Goal: Task Accomplishment & Management: Use online tool/utility

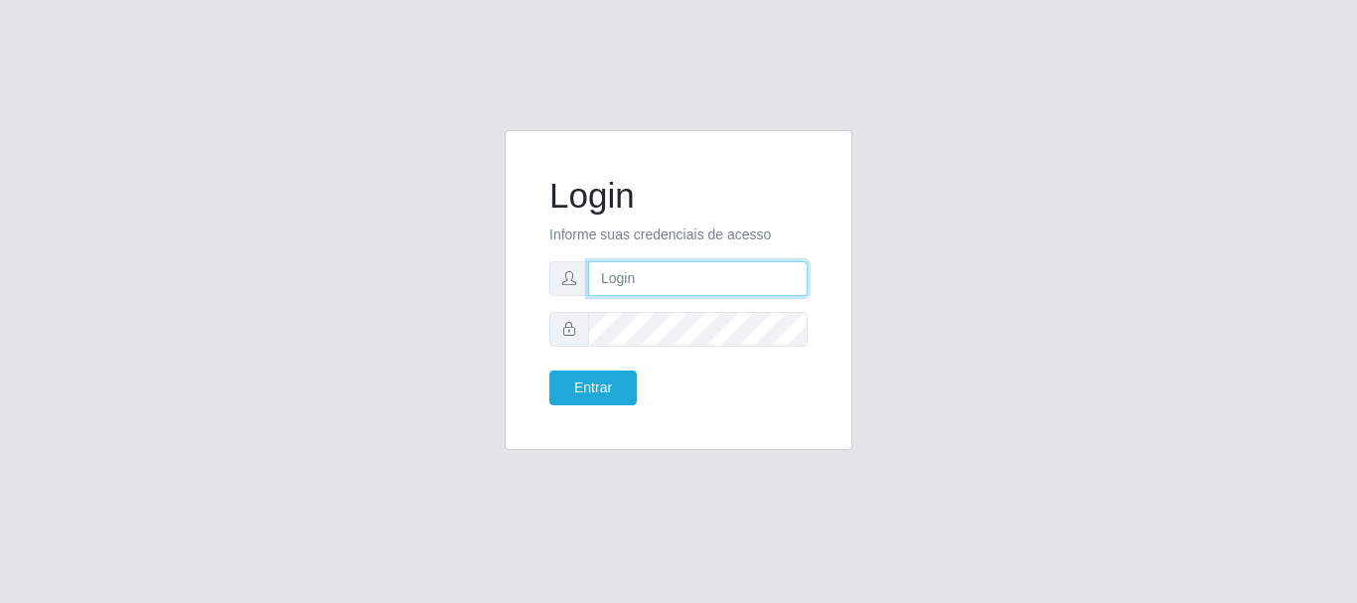
click at [631, 286] on input "text" at bounding box center [698, 278] width 220 height 35
type input "Ubiratan@confglacer"
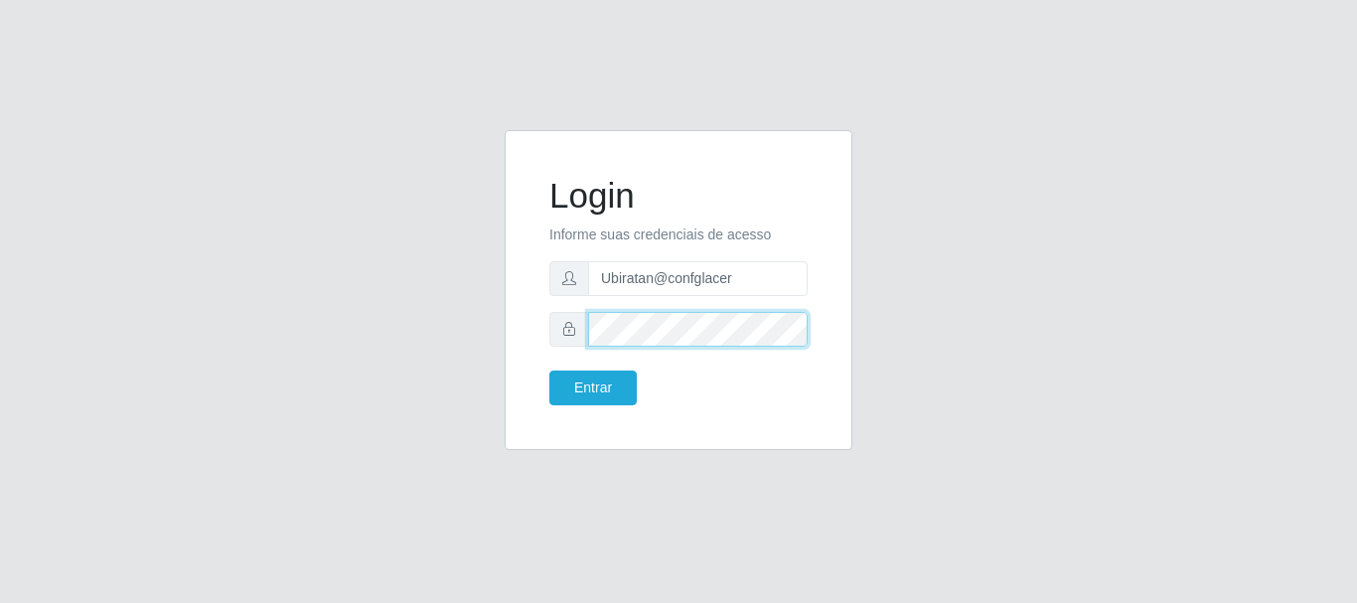
click at [549, 371] on button "Entrar" at bounding box center [592, 388] width 87 height 35
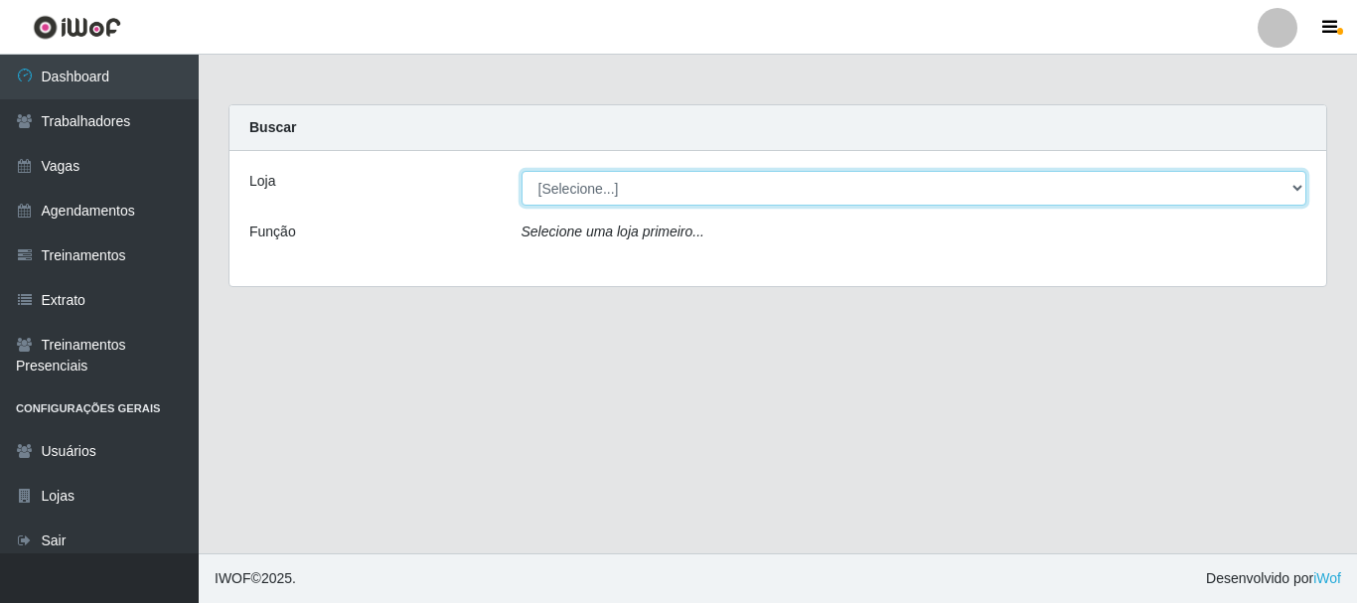
click at [774, 194] on select "[Selecione...] Glace Real Confeitaria" at bounding box center [915, 188] width 786 height 35
select select "445"
click at [522, 171] on select "[Selecione...] Glace Real Confeitaria" at bounding box center [915, 188] width 786 height 35
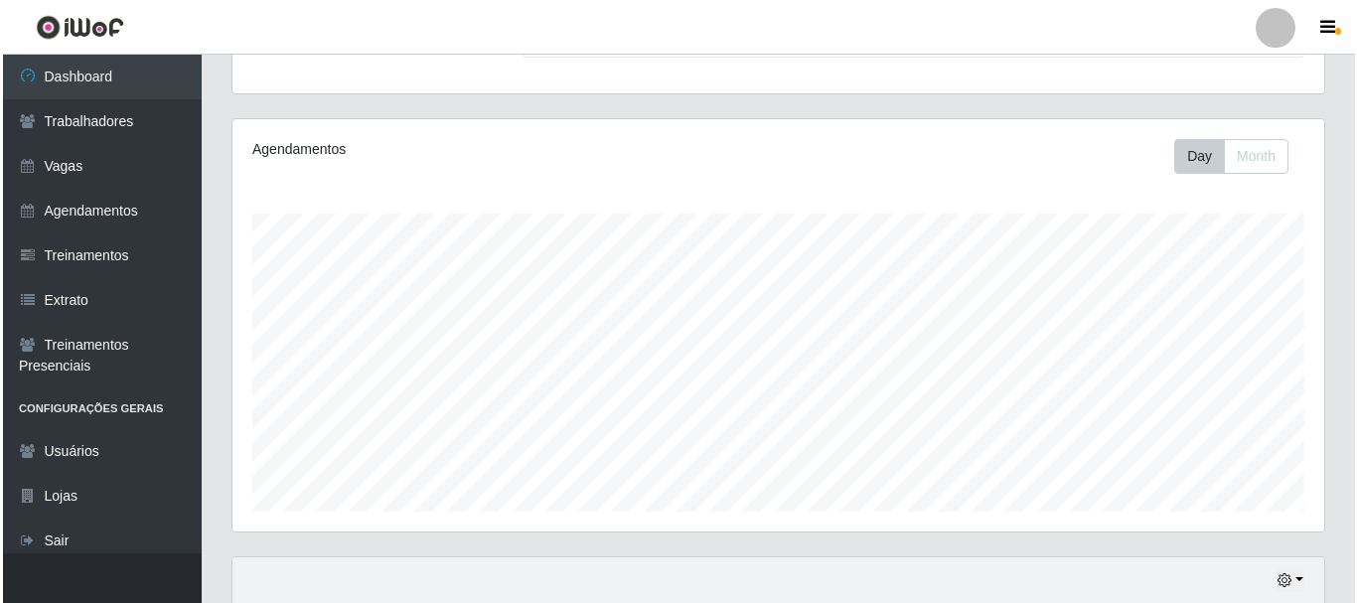
scroll to position [397, 0]
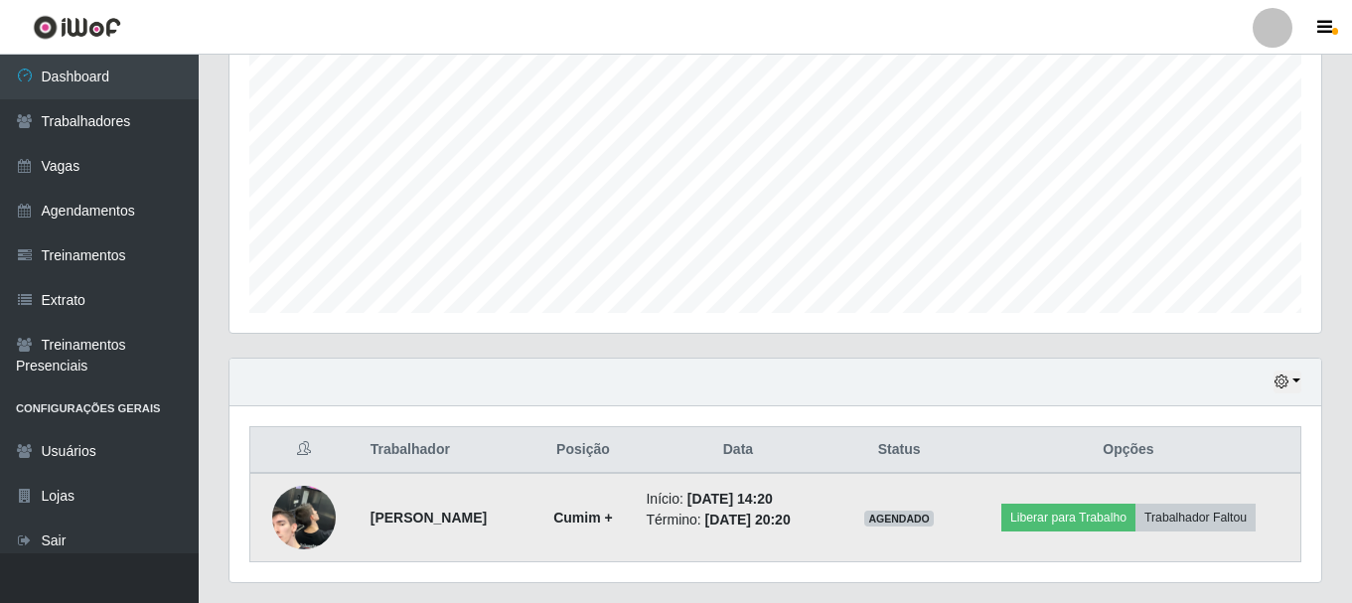
click at [281, 518] on img at bounding box center [304, 518] width 64 height 138
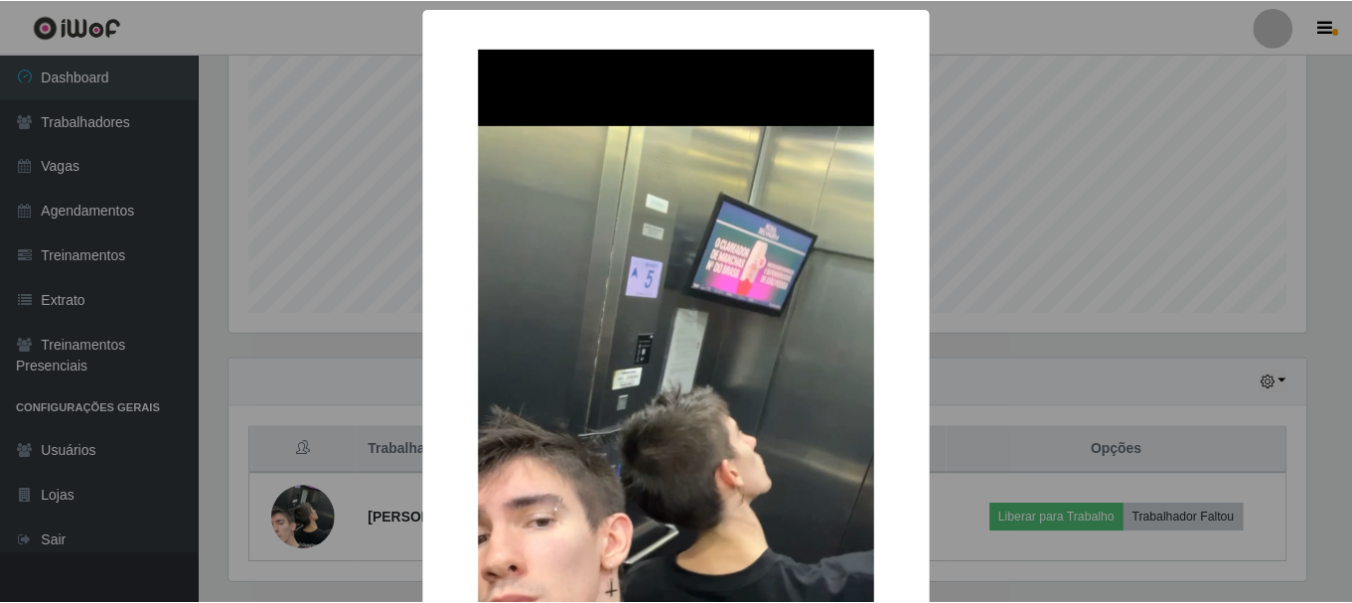
scroll to position [298, 0]
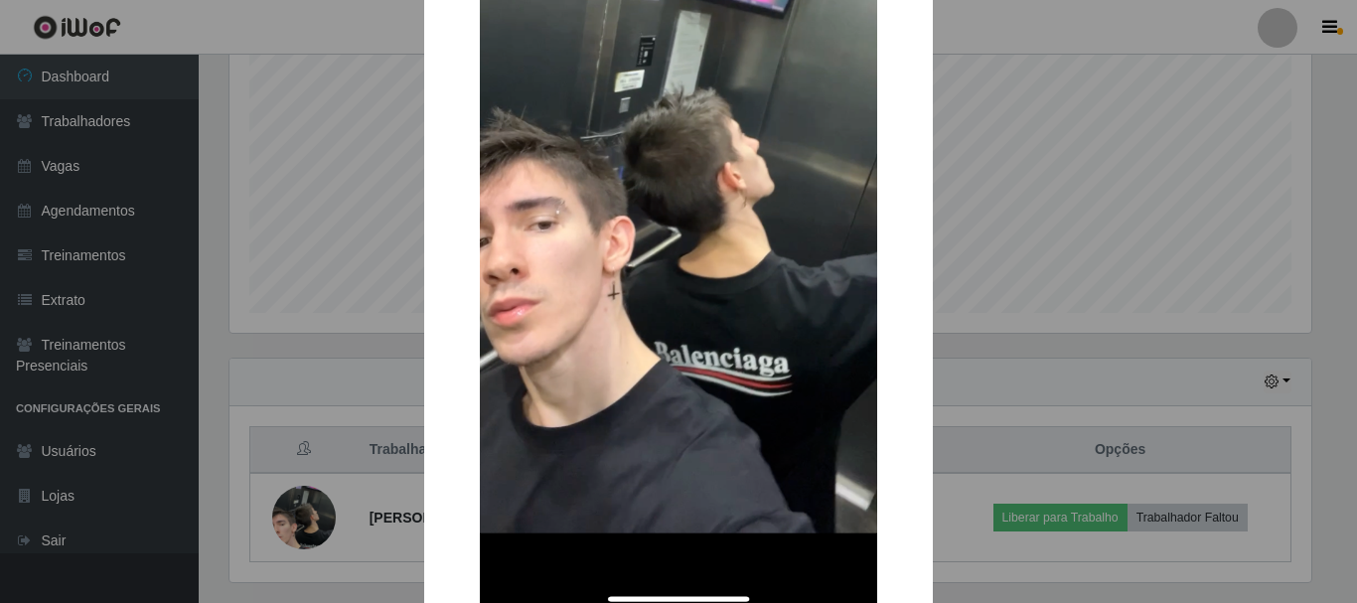
click at [1061, 240] on div "× OK Cancel" at bounding box center [678, 301] width 1357 height 603
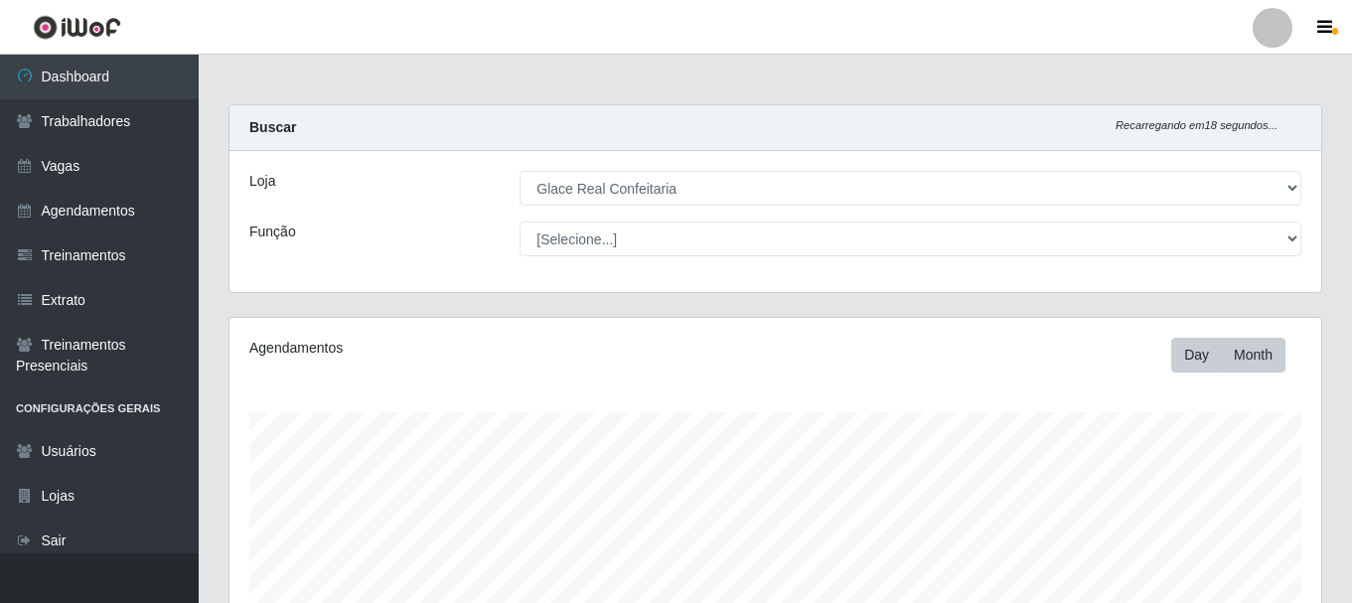
scroll to position [451, 0]
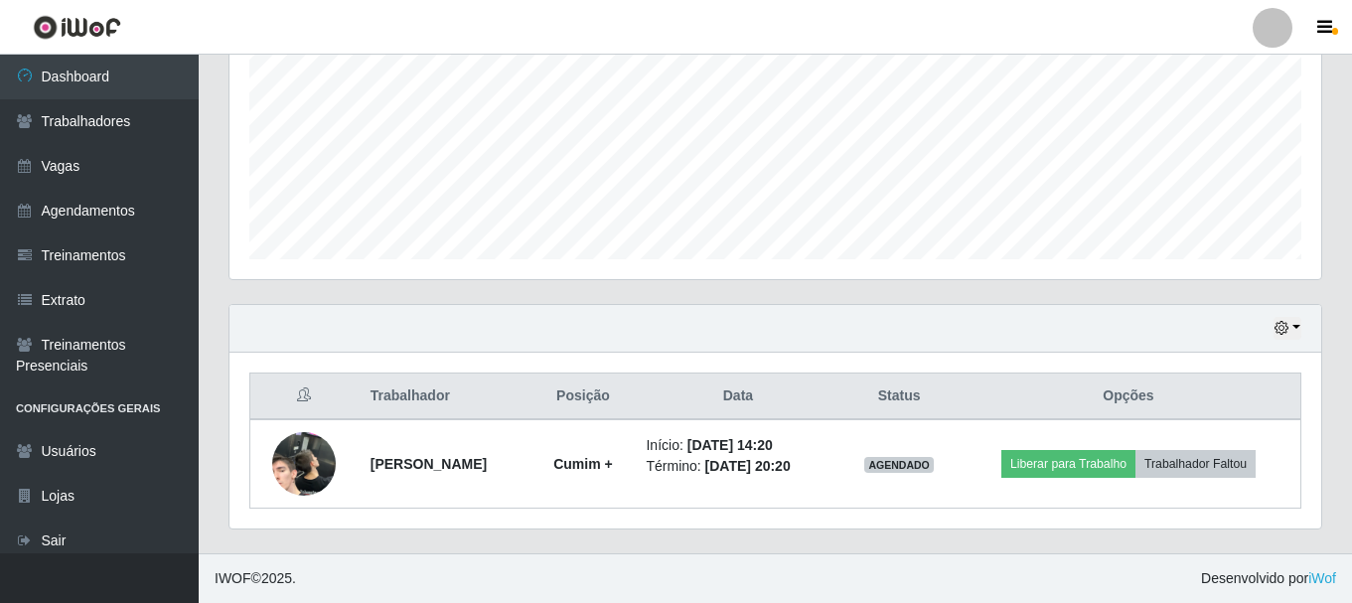
click at [1291, 340] on div "Hoje 1 dia 3 dias 1 Semana Não encerrados" at bounding box center [776, 329] width 1092 height 48
click at [1298, 333] on button "button" at bounding box center [1288, 328] width 28 height 23
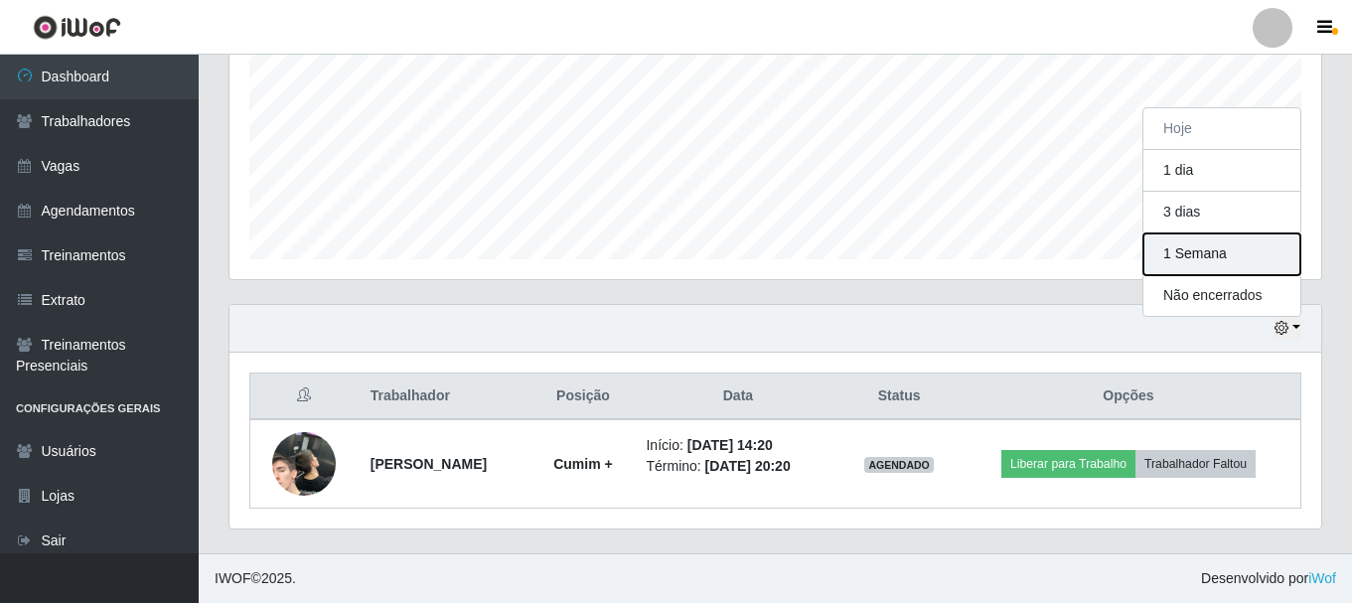
click at [1259, 265] on button "1 Semana" at bounding box center [1222, 254] width 157 height 42
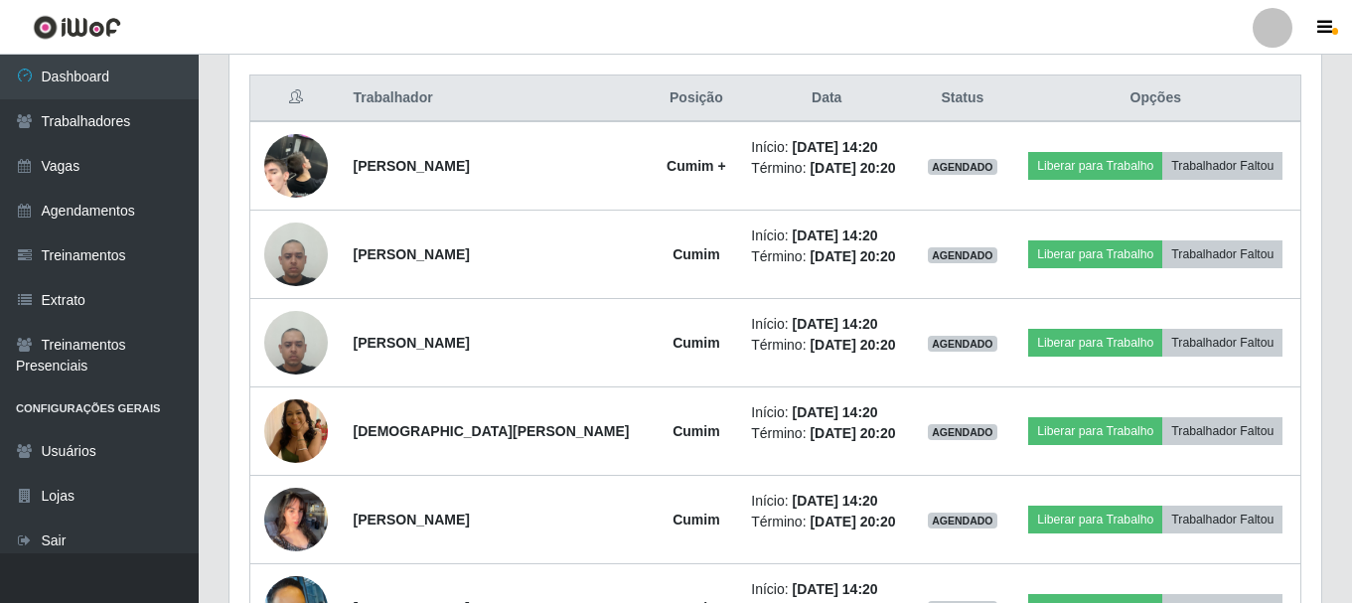
scroll to position [948, 0]
